Goal: Transaction & Acquisition: Purchase product/service

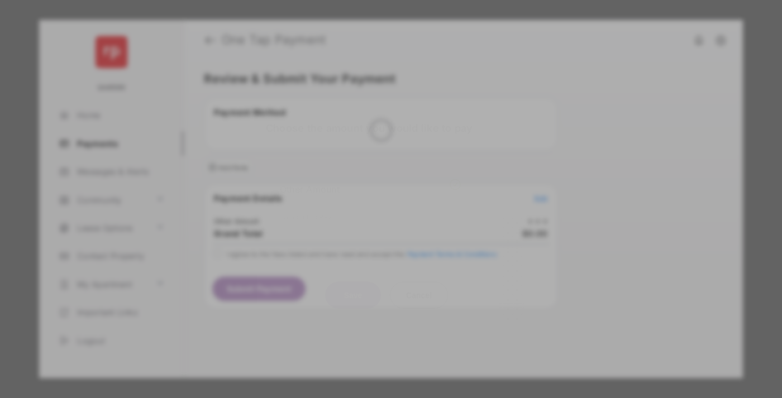
click at [371, 179] on div "Other Amount" at bounding box center [370, 188] width 181 height 19
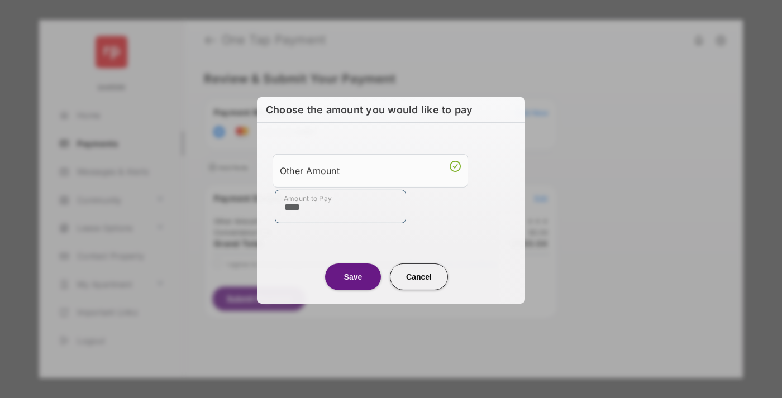
type input "****"
click at [353, 276] on button "Save" at bounding box center [353, 276] width 56 height 27
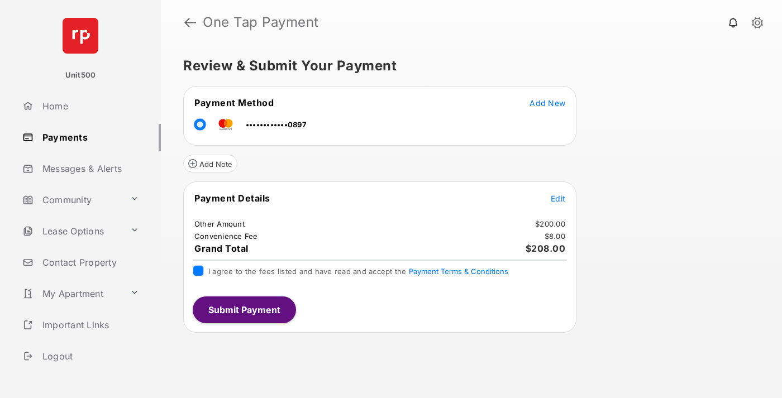
click at [244, 310] on button "Submit Payment" at bounding box center [244, 310] width 103 height 27
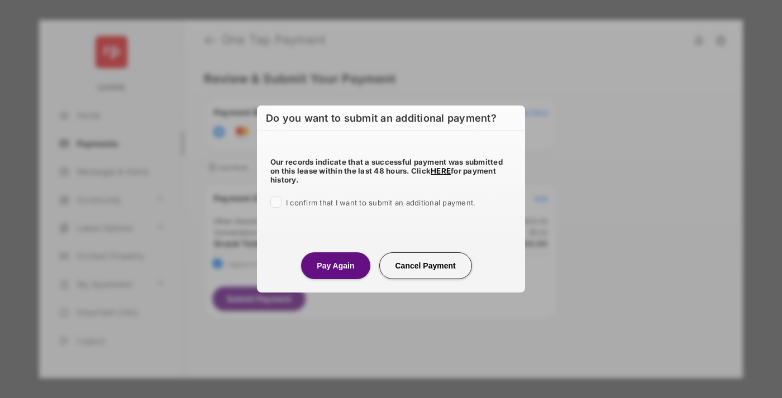
click at [335, 265] on button "Pay Again" at bounding box center [335, 266] width 69 height 27
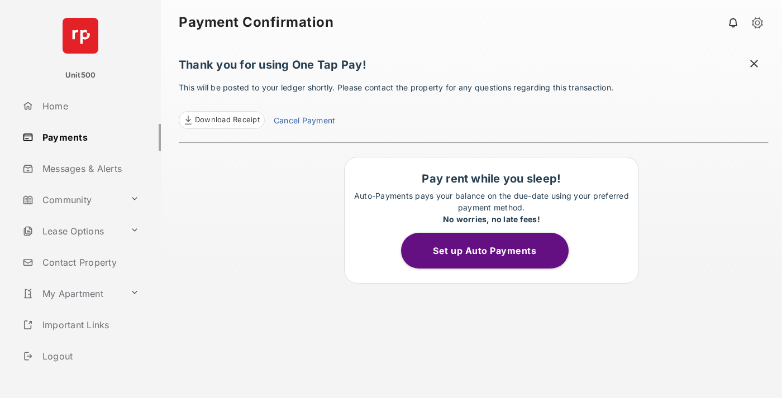
click at [754, 65] on span at bounding box center [754, 65] width 11 height 14
